Goal: Navigation & Orientation: Find specific page/section

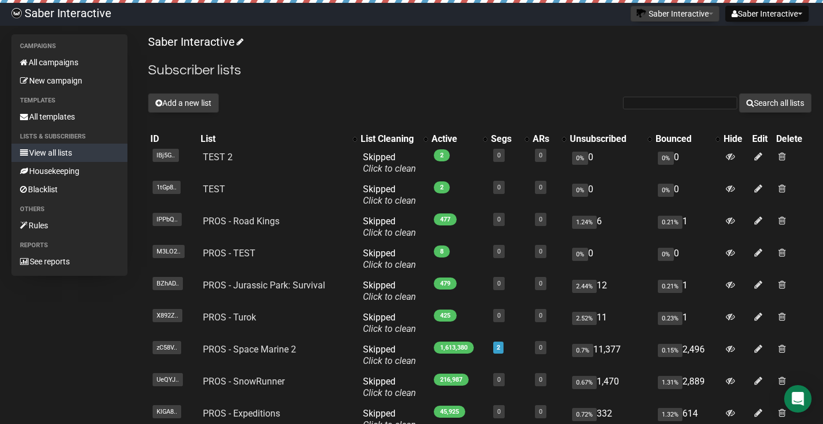
scroll to position [116, 0]
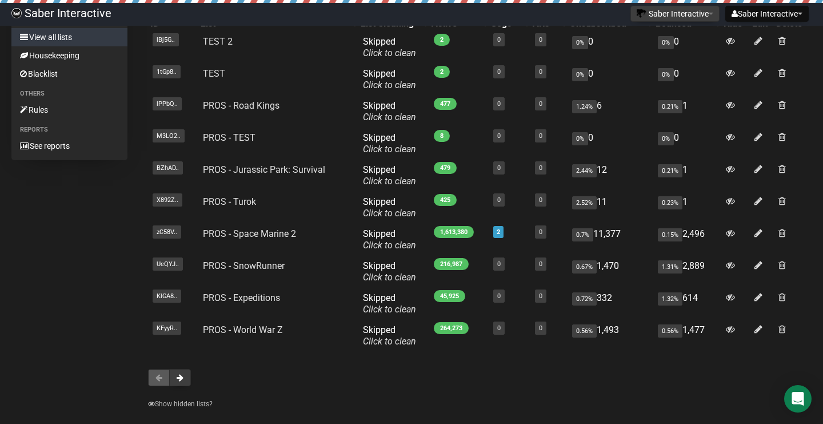
click at [303, 376] on div at bounding box center [480, 377] width 664 height 17
click at [184, 382] on button at bounding box center [180, 377] width 22 height 17
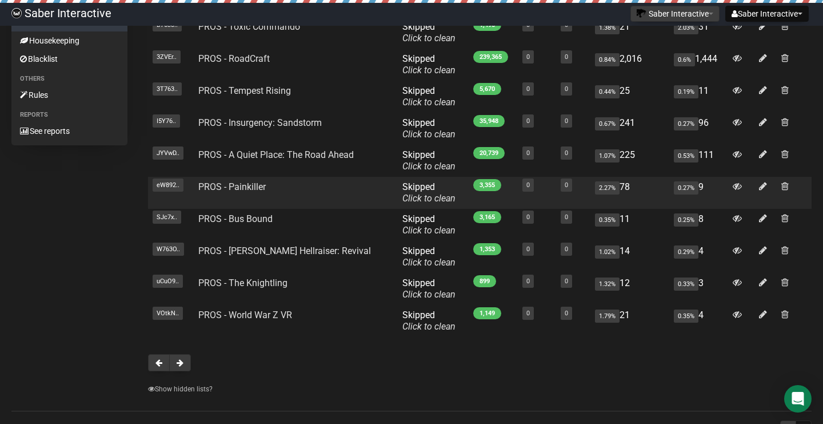
scroll to position [144, 0]
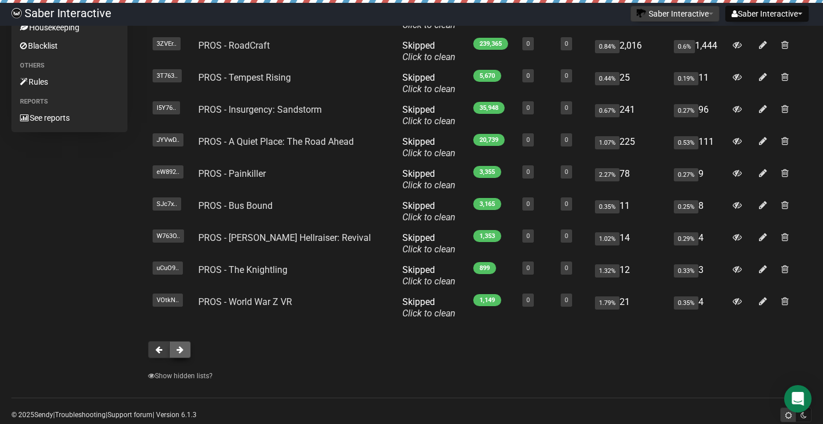
click at [181, 351] on span at bounding box center [180, 349] width 7 height 8
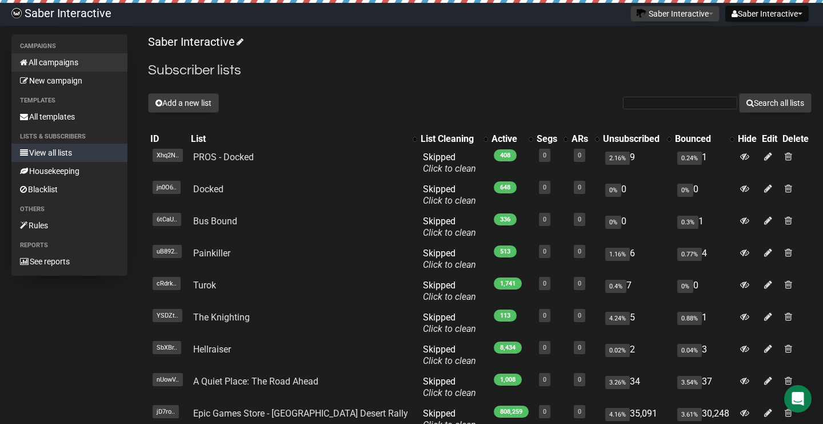
click at [71, 62] on link "All campaigns" at bounding box center [69, 62] width 116 height 18
